Goal: Task Accomplishment & Management: Use online tool/utility

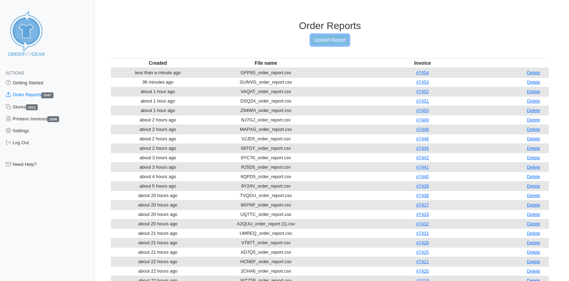
click at [335, 41] on link "Upload Report" at bounding box center [330, 40] width 38 height 11
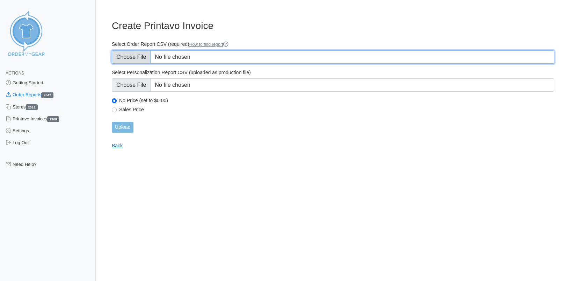
click at [140, 57] on input "Select Order Report CSV (required) How to find report" at bounding box center [333, 56] width 443 height 13
type input "C:\fakepath\9VFEF_order_report.csv"
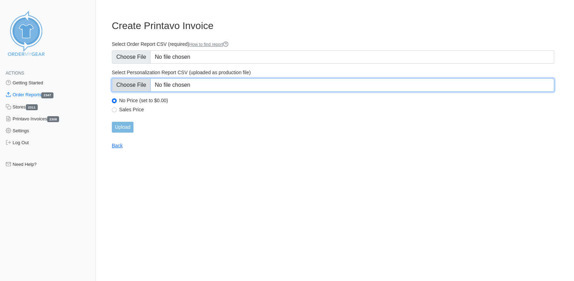
click at [136, 80] on input "Select Personalization Report CSV (uploaded as production file)" at bounding box center [333, 84] width 443 height 13
type input "C:\fakepath\9VFEF_personalization_report.csv"
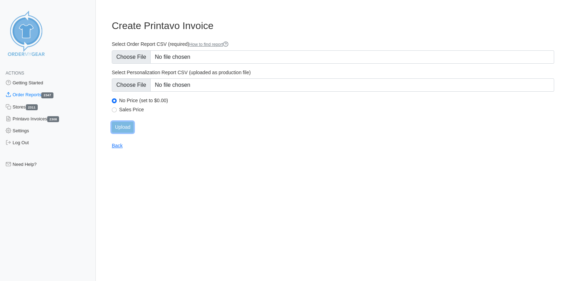
click at [122, 125] on input "Upload" at bounding box center [123, 127] width 22 height 11
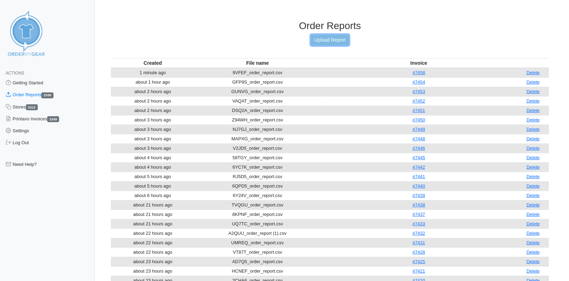
click at [337, 39] on link "Upload Report" at bounding box center [330, 40] width 38 height 11
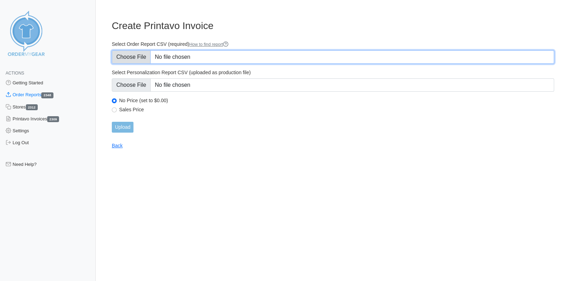
click at [131, 58] on input "Select Order Report CSV (required) How to find report" at bounding box center [333, 56] width 443 height 13
type input "C:\fakepath\TUBN5_order_report.csv"
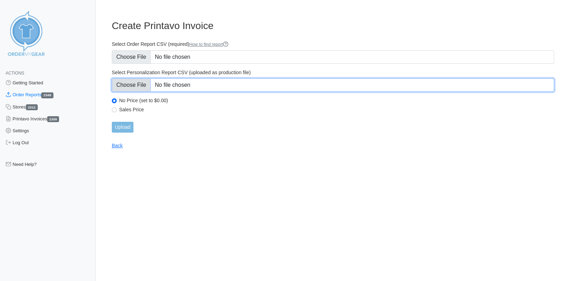
click at [145, 82] on input "Select Personalization Report CSV (uploaded as production file)" at bounding box center [333, 84] width 443 height 13
type input "C:\fakepath\TUBN5_personalization_report.csv"
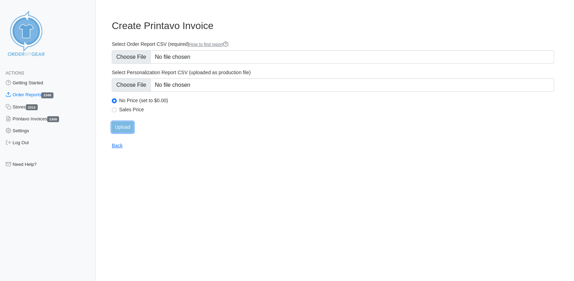
click at [118, 128] on input "Upload" at bounding box center [123, 127] width 22 height 11
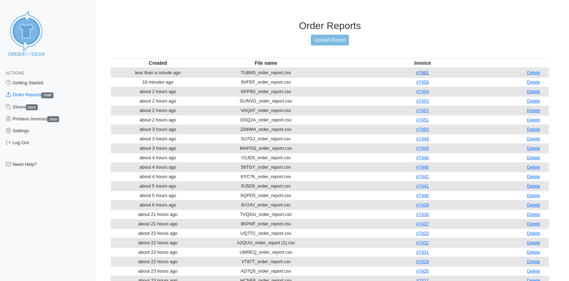
click at [429, 72] on link "#7461" at bounding box center [422, 72] width 13 height 5
click at [326, 40] on link "Upload Report" at bounding box center [330, 40] width 38 height 11
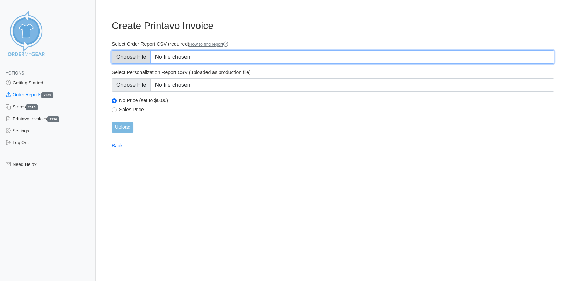
click at [127, 56] on input "Select Order Report CSV (required) How to find report" at bounding box center [333, 56] width 443 height 13
type input "C:\fakepath\KFSJ3_order_report.csv"
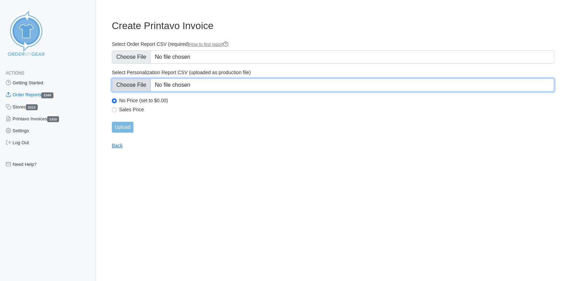
click at [132, 85] on input "Select Personalization Report CSV (uploaded as production file)" at bounding box center [333, 84] width 443 height 13
type input "C:\fakepath\KFSJ3_personalization_report.csv"
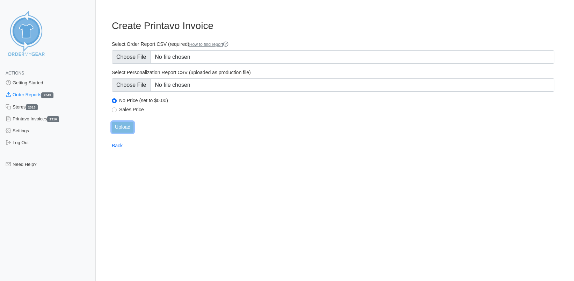
click at [127, 122] on input "Upload" at bounding box center [123, 127] width 22 height 11
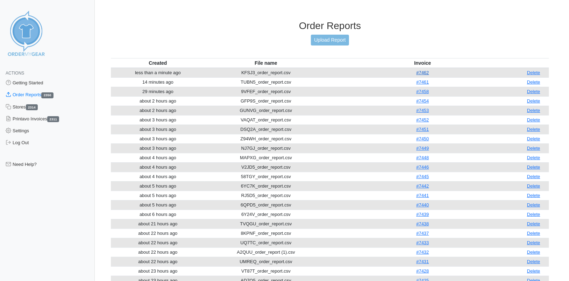
click at [427, 72] on link "#7462" at bounding box center [422, 72] width 13 height 5
